Goal: Task Accomplishment & Management: Complete application form

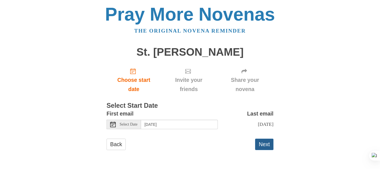
click at [269, 145] on button "Next" at bounding box center [264, 143] width 18 height 11
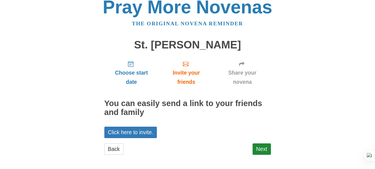
scroll to position [9, 0]
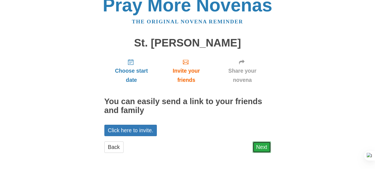
click at [260, 146] on link "Next" at bounding box center [262, 146] width 18 height 11
